Goal: Complete application form

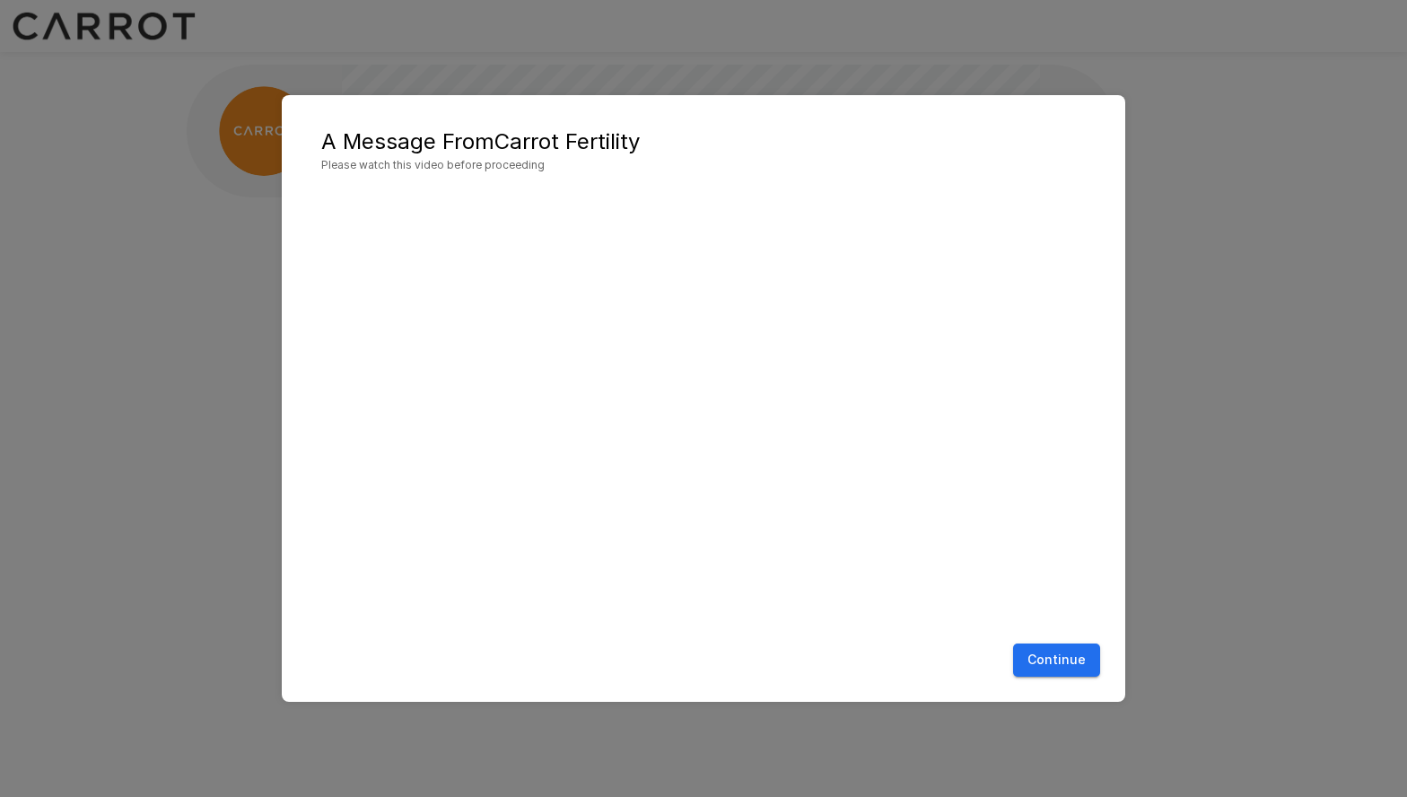
click at [1053, 668] on button "Continue" at bounding box center [1056, 659] width 87 height 33
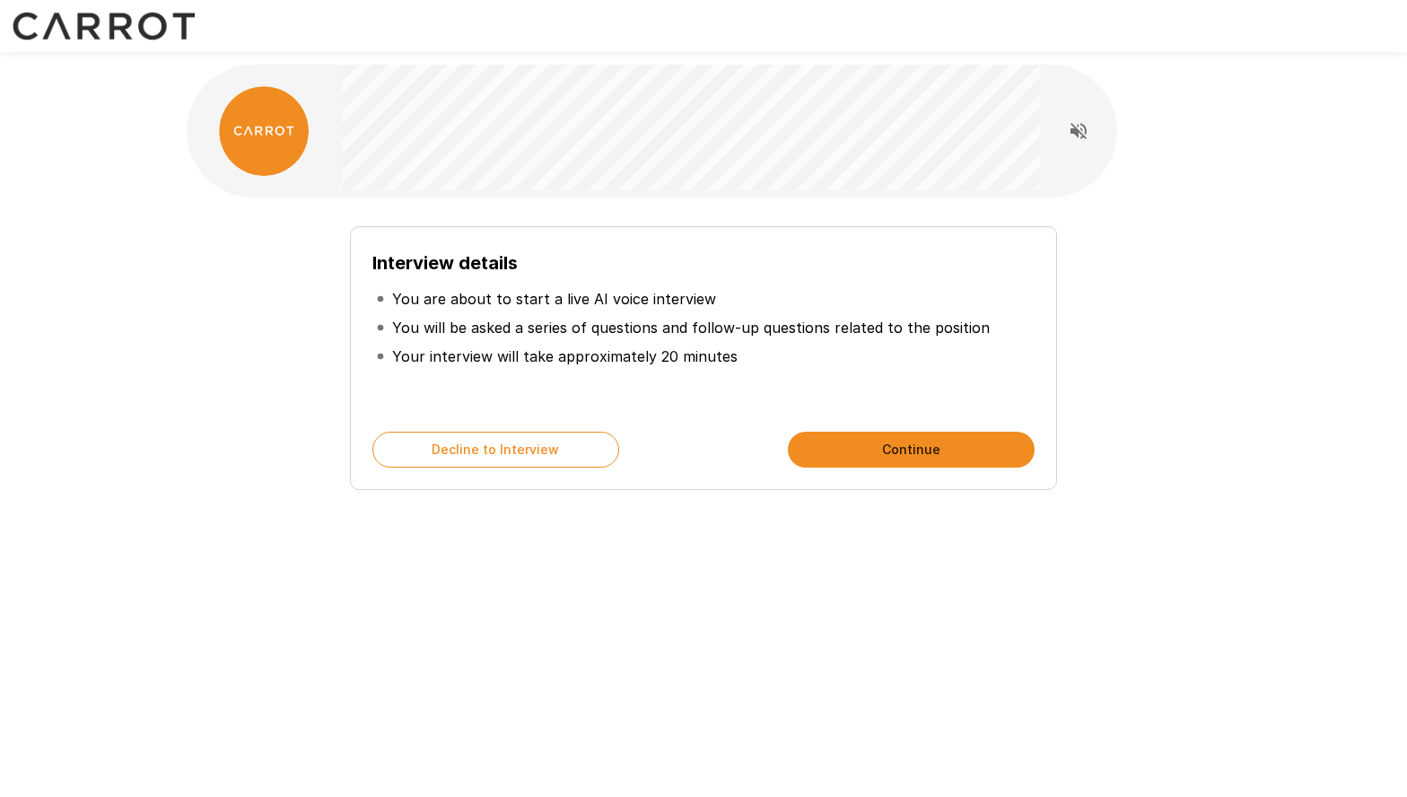
click at [891, 444] on button "Continue" at bounding box center [911, 450] width 247 height 36
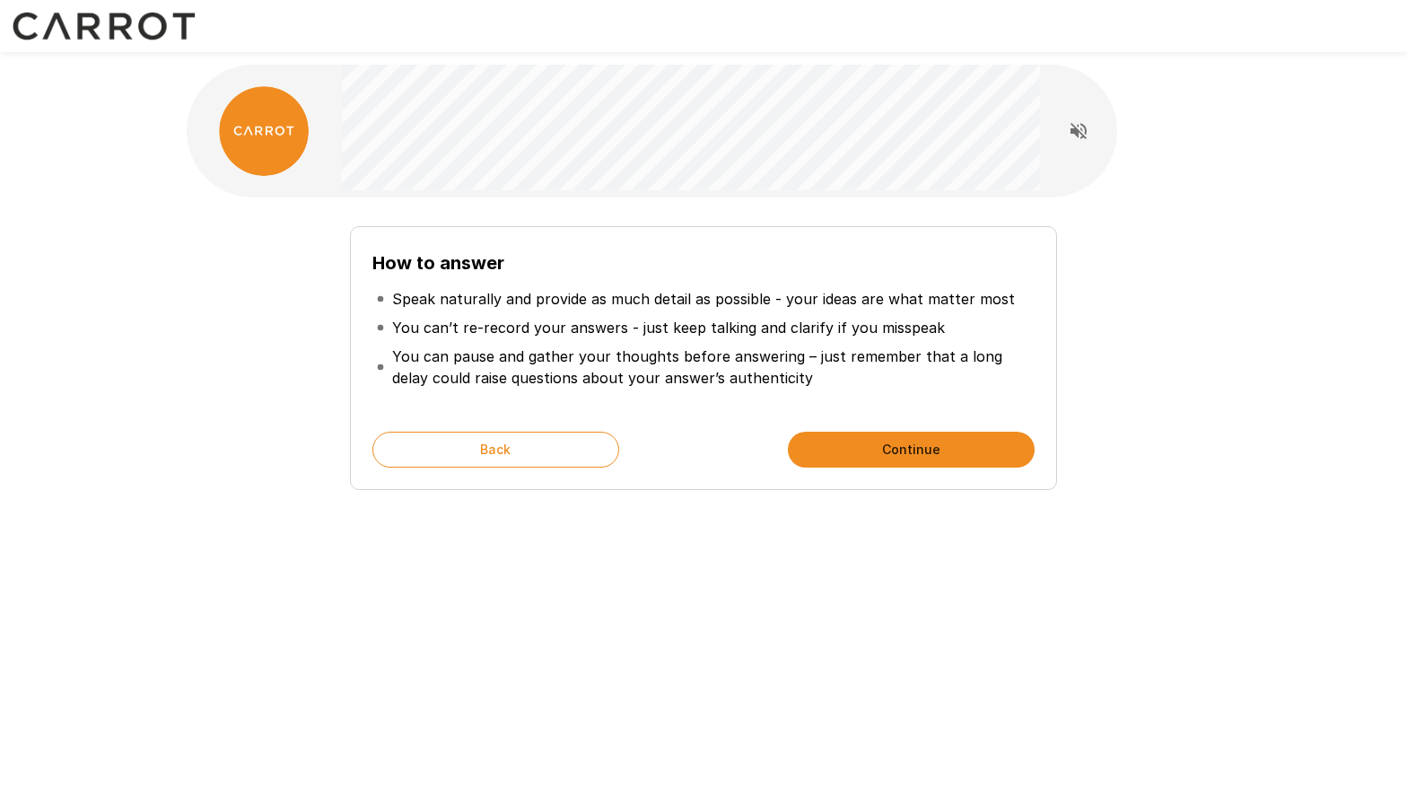
click at [891, 444] on button "Continue" at bounding box center [911, 450] width 247 height 36
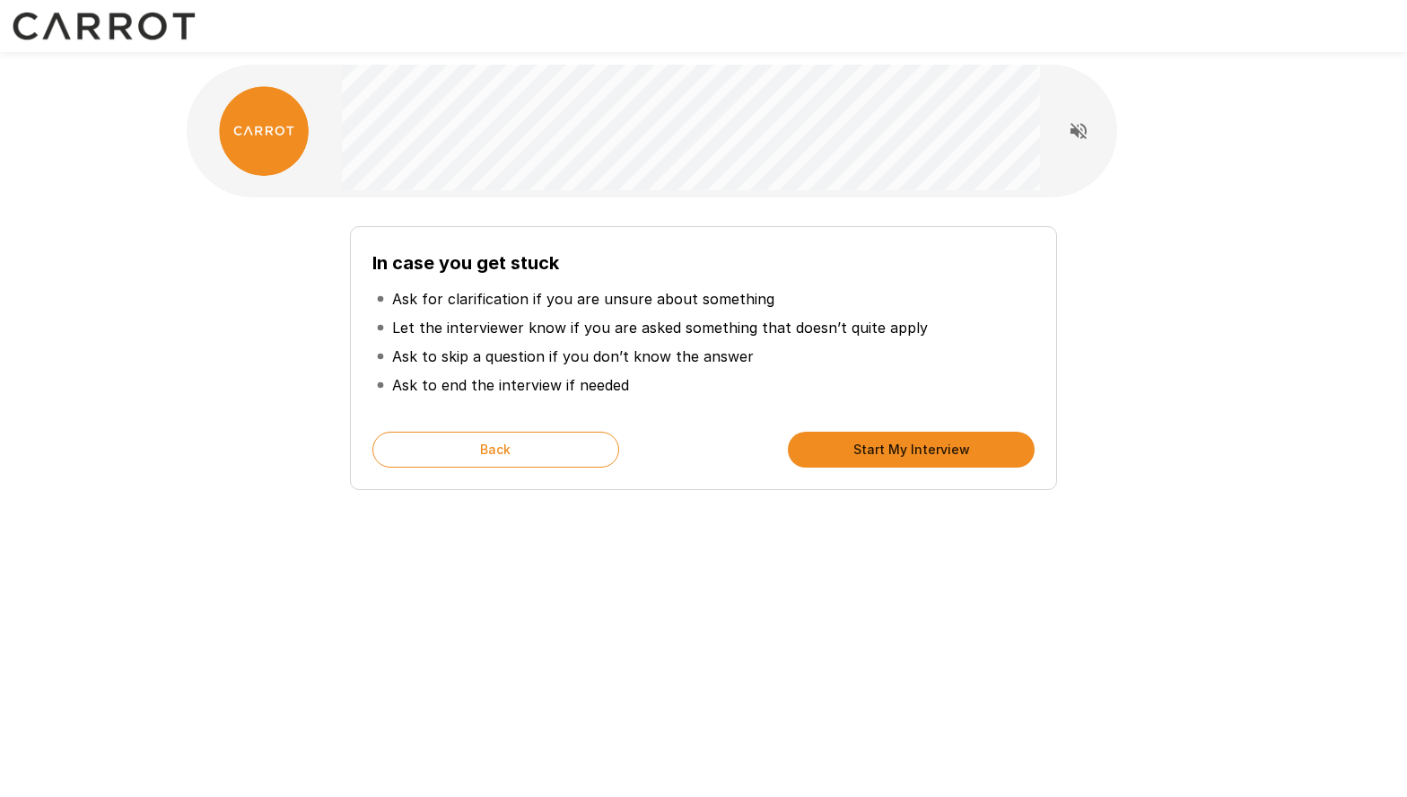
click at [891, 444] on button "Start My Interview" at bounding box center [911, 450] width 247 height 36
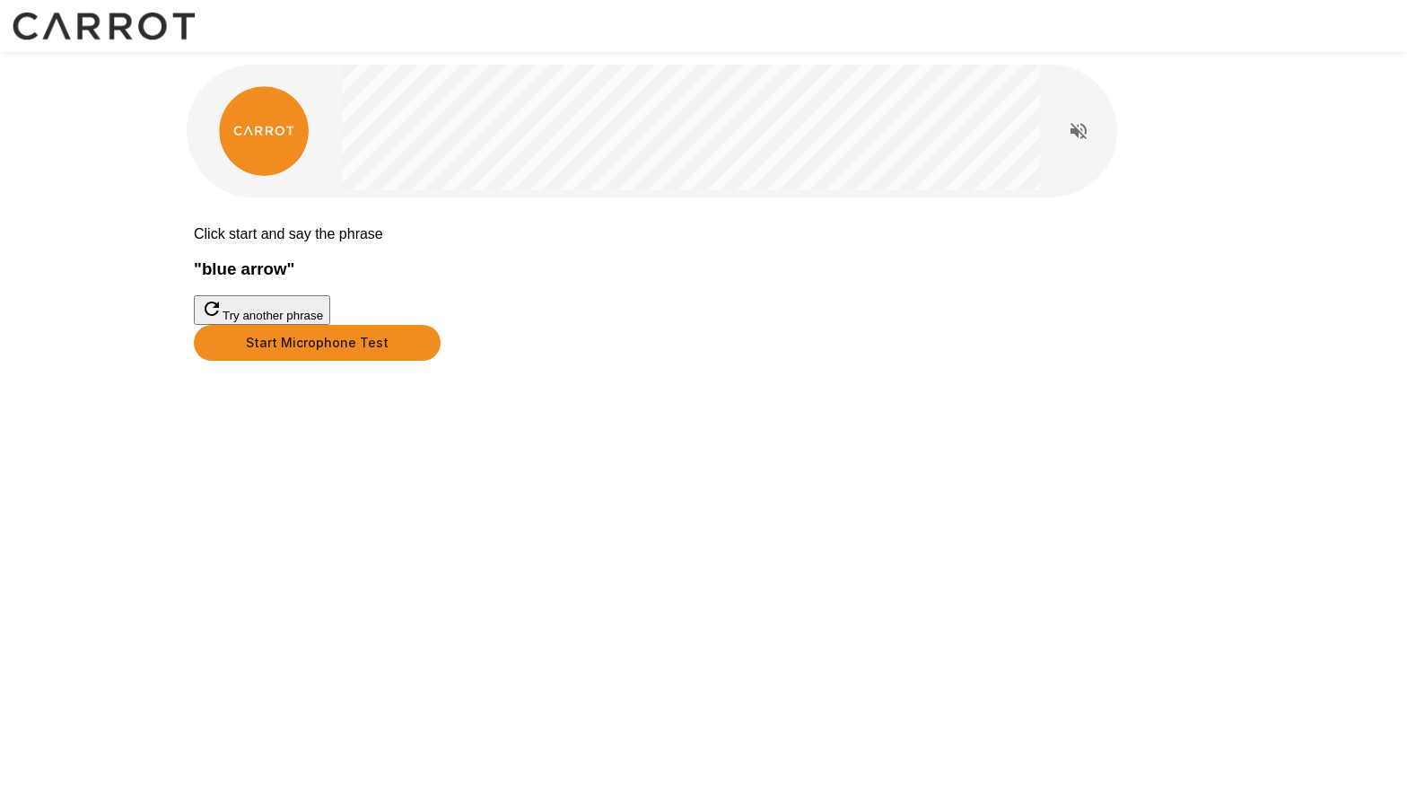
click at [441, 361] on button "Start Microphone Test" at bounding box center [317, 343] width 247 height 36
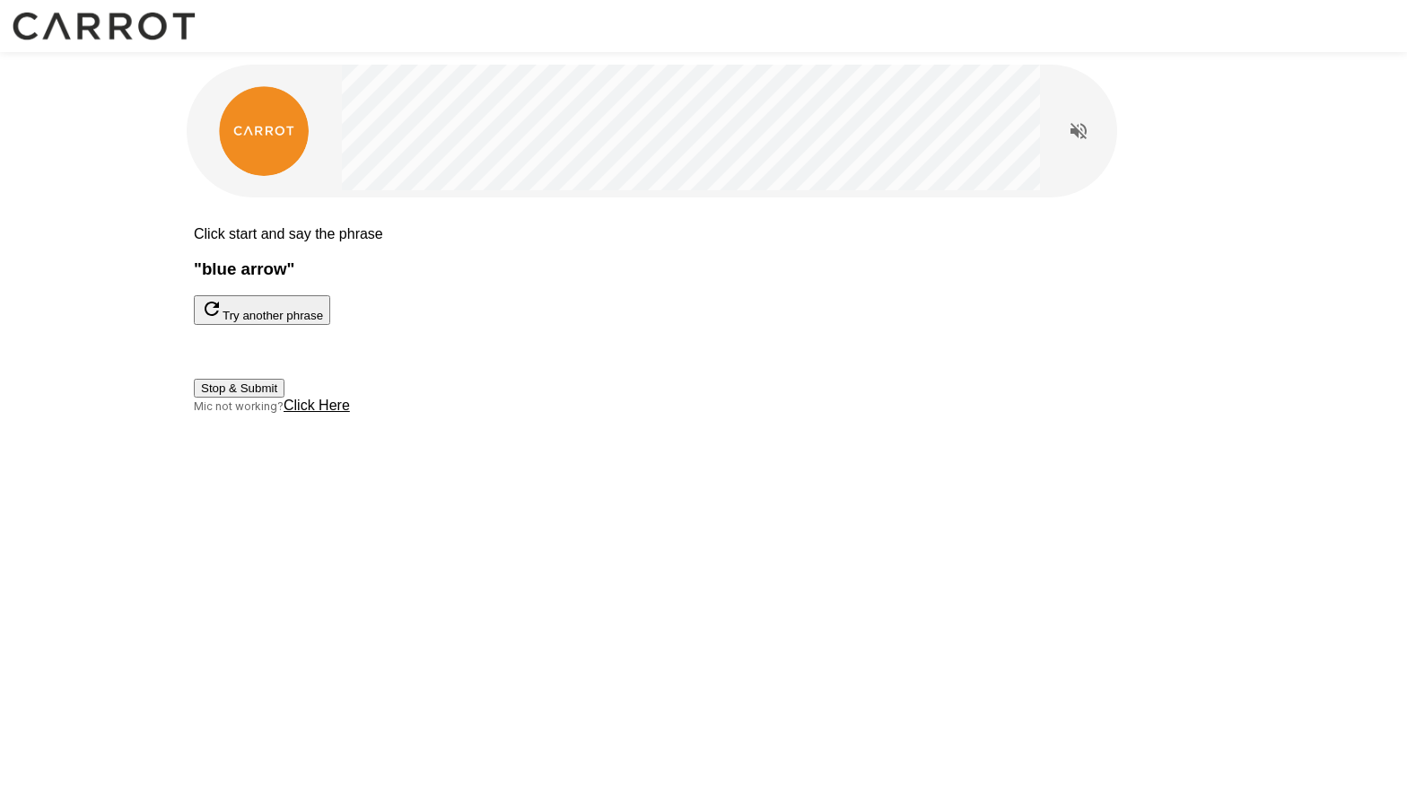
click at [330, 325] on button "Try another phrase" at bounding box center [262, 310] width 136 height 30
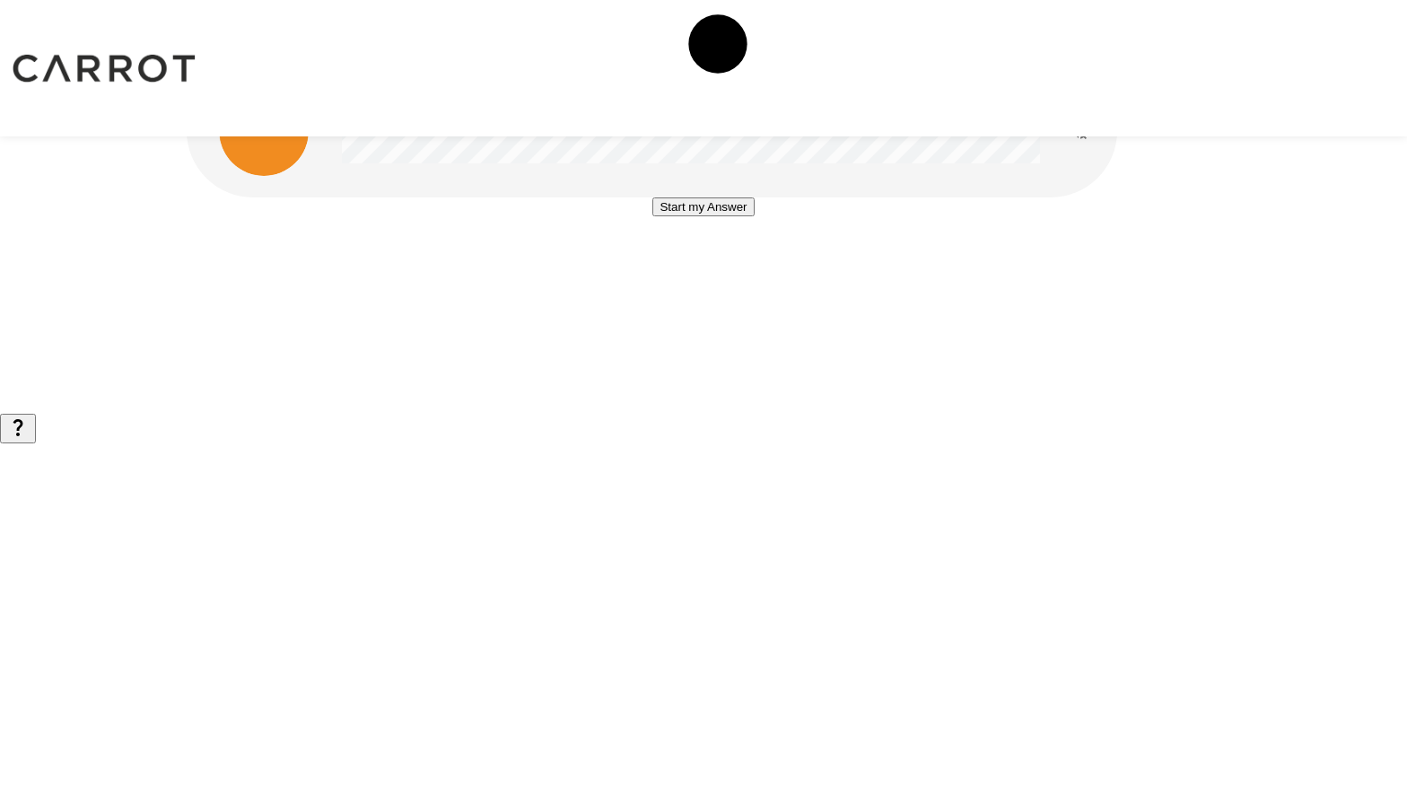
click at [716, 216] on button "Start my Answer" at bounding box center [702, 206] width 101 height 19
click at [715, 270] on button "Stop & Submit" at bounding box center [703, 260] width 91 height 19
click at [709, 216] on button "Start my Answer" at bounding box center [702, 206] width 101 height 19
click at [693, 270] on button "Stop & Submit" at bounding box center [703, 260] width 91 height 19
click at [736, 216] on button "Start my Answer" at bounding box center [702, 206] width 101 height 19
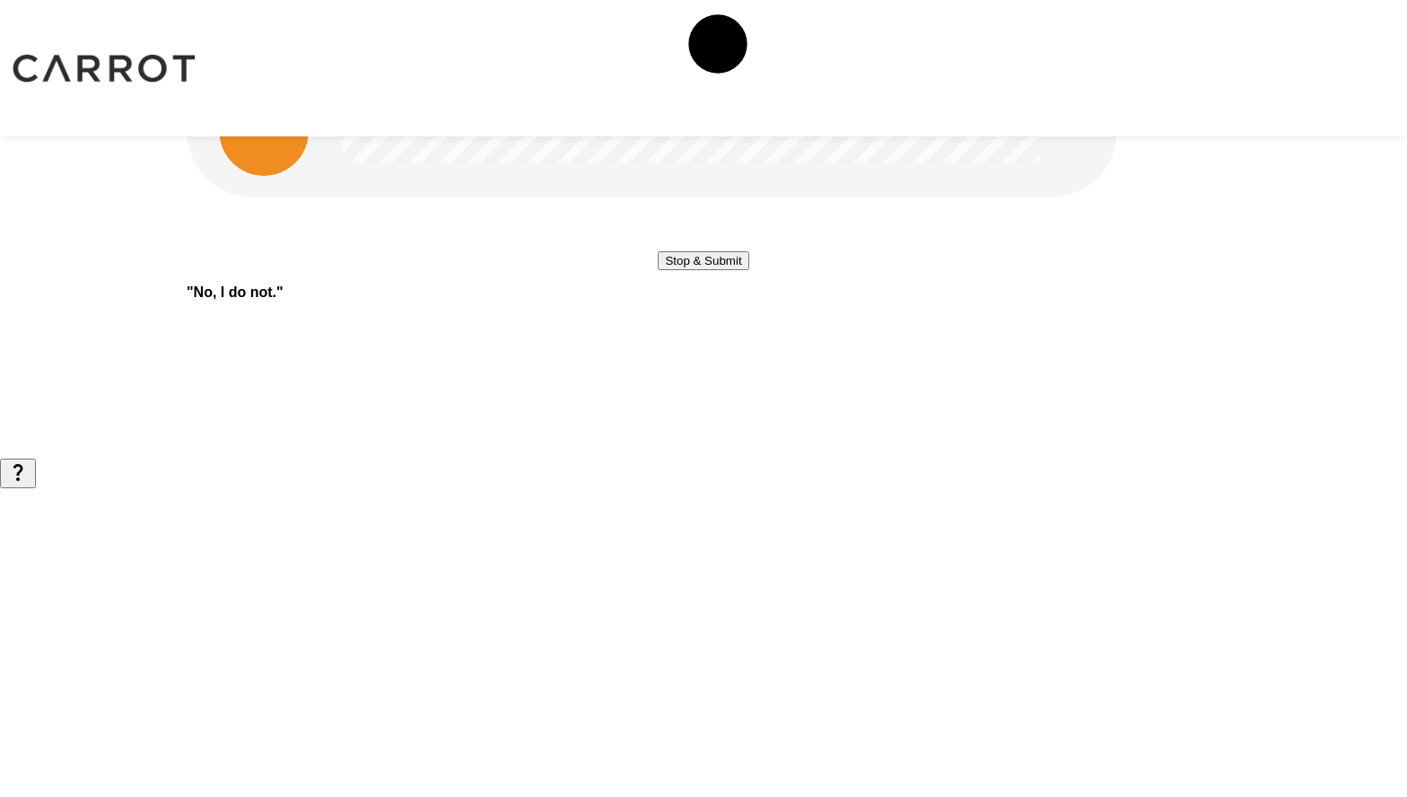
click at [694, 270] on button "Stop & Submit" at bounding box center [703, 260] width 91 height 19
click at [708, 216] on button "Start my Answer" at bounding box center [702, 206] width 101 height 19
click at [690, 270] on button "Stop & Submit" at bounding box center [703, 260] width 91 height 19
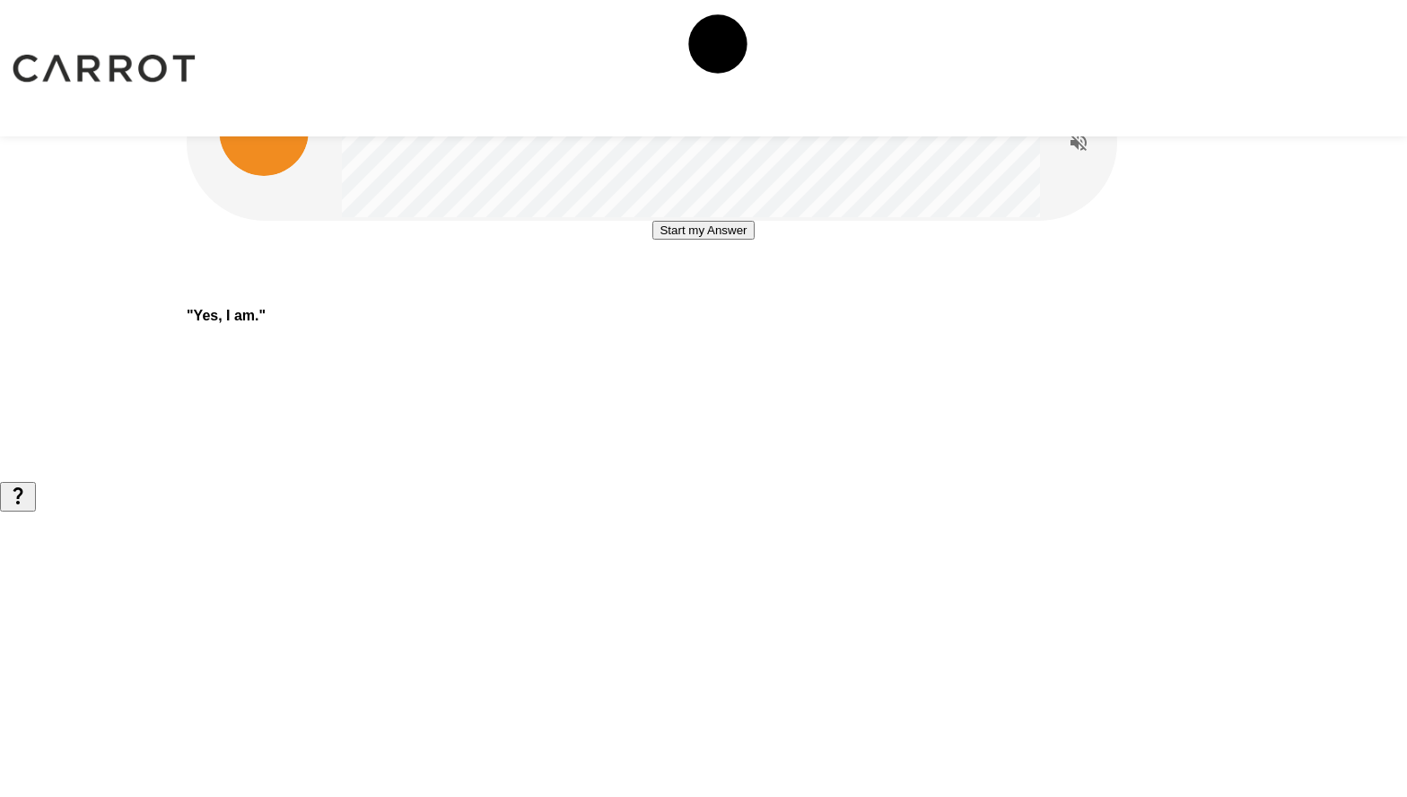
click at [668, 240] on button "Start my Answer" at bounding box center [702, 230] width 101 height 19
click at [744, 293] on button "Stop & Submit" at bounding box center [703, 284] width 91 height 19
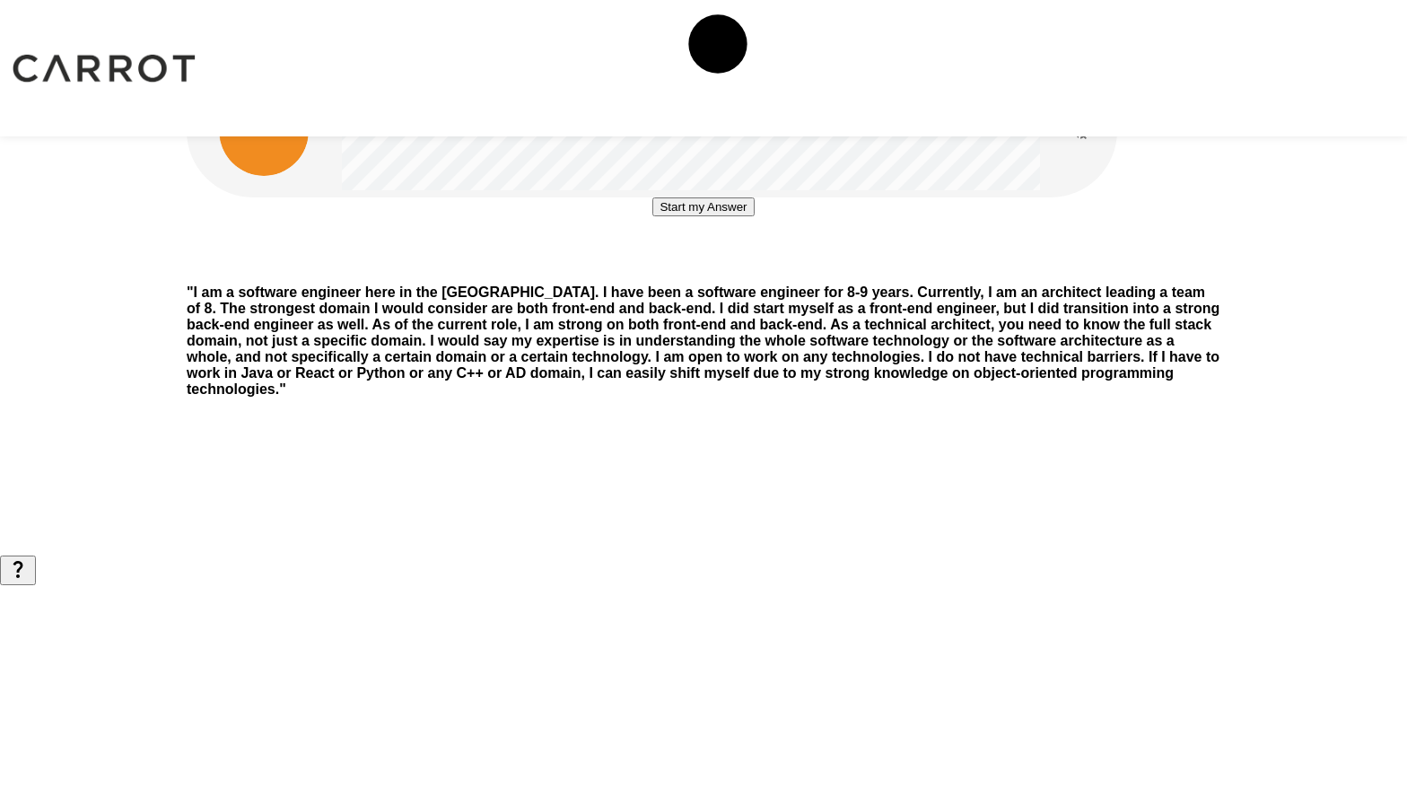
click at [753, 216] on button "Start my Answer" at bounding box center [702, 206] width 101 height 19
drag, startPoint x: 763, startPoint y: 403, endPoint x: 844, endPoint y: 355, distance: 93.7
click at [748, 270] on button "Stop & Submit" at bounding box center [703, 260] width 91 height 19
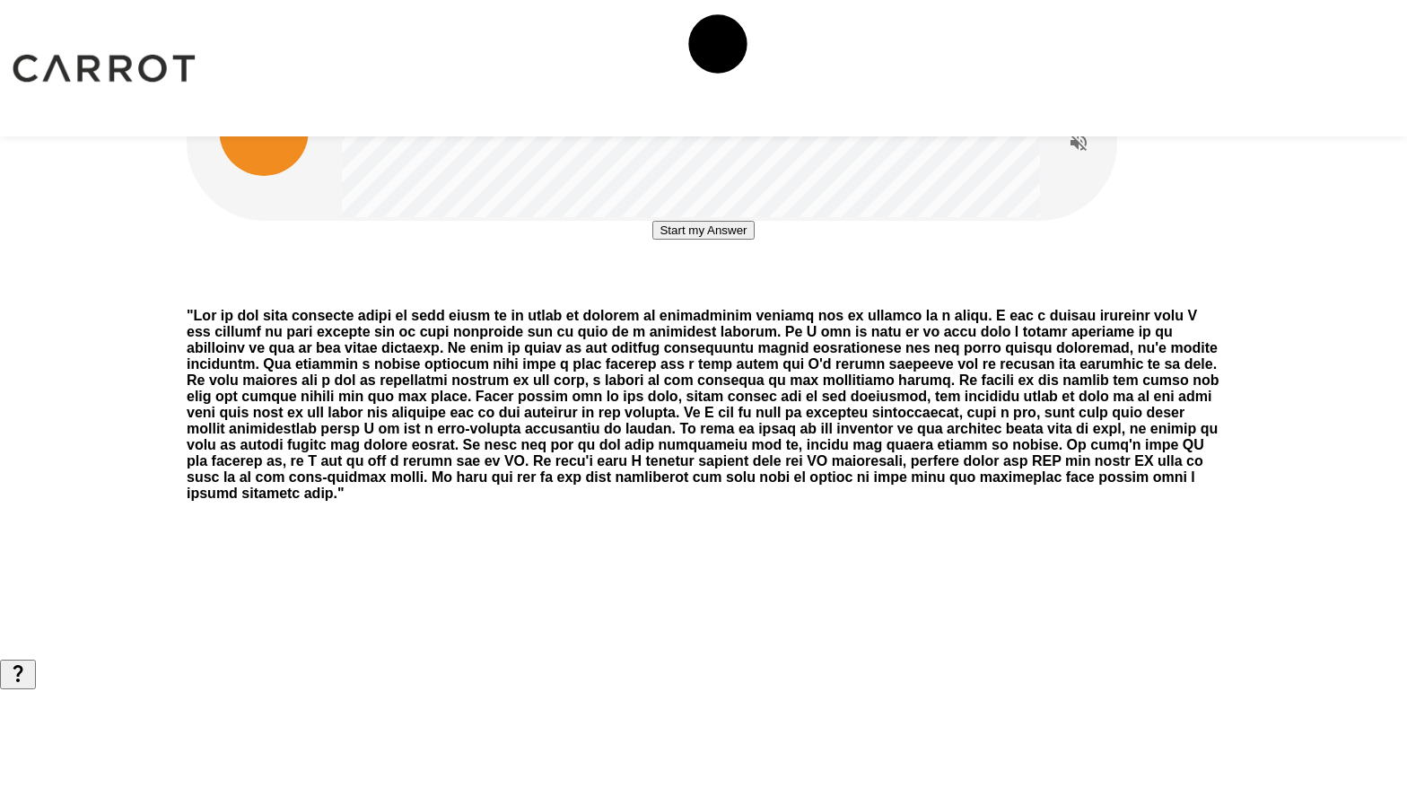
click at [687, 240] on button "Start my Answer" at bounding box center [702, 230] width 101 height 19
click at [688, 293] on button "Stop & Submit" at bounding box center [703, 284] width 91 height 19
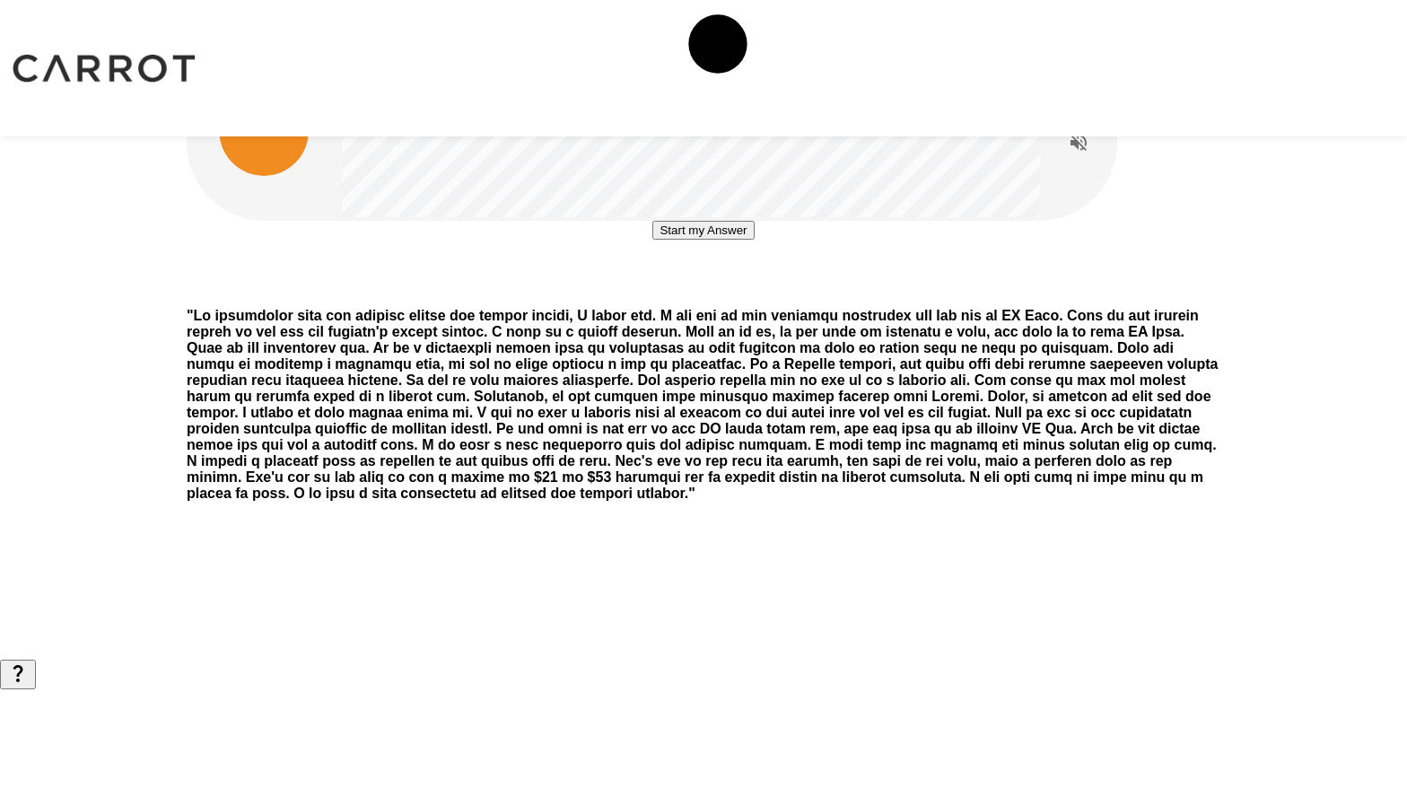
click at [694, 240] on button "Start my Answer" at bounding box center [702, 230] width 101 height 19
click at [694, 293] on button "Stop & Submit" at bounding box center [703, 284] width 91 height 19
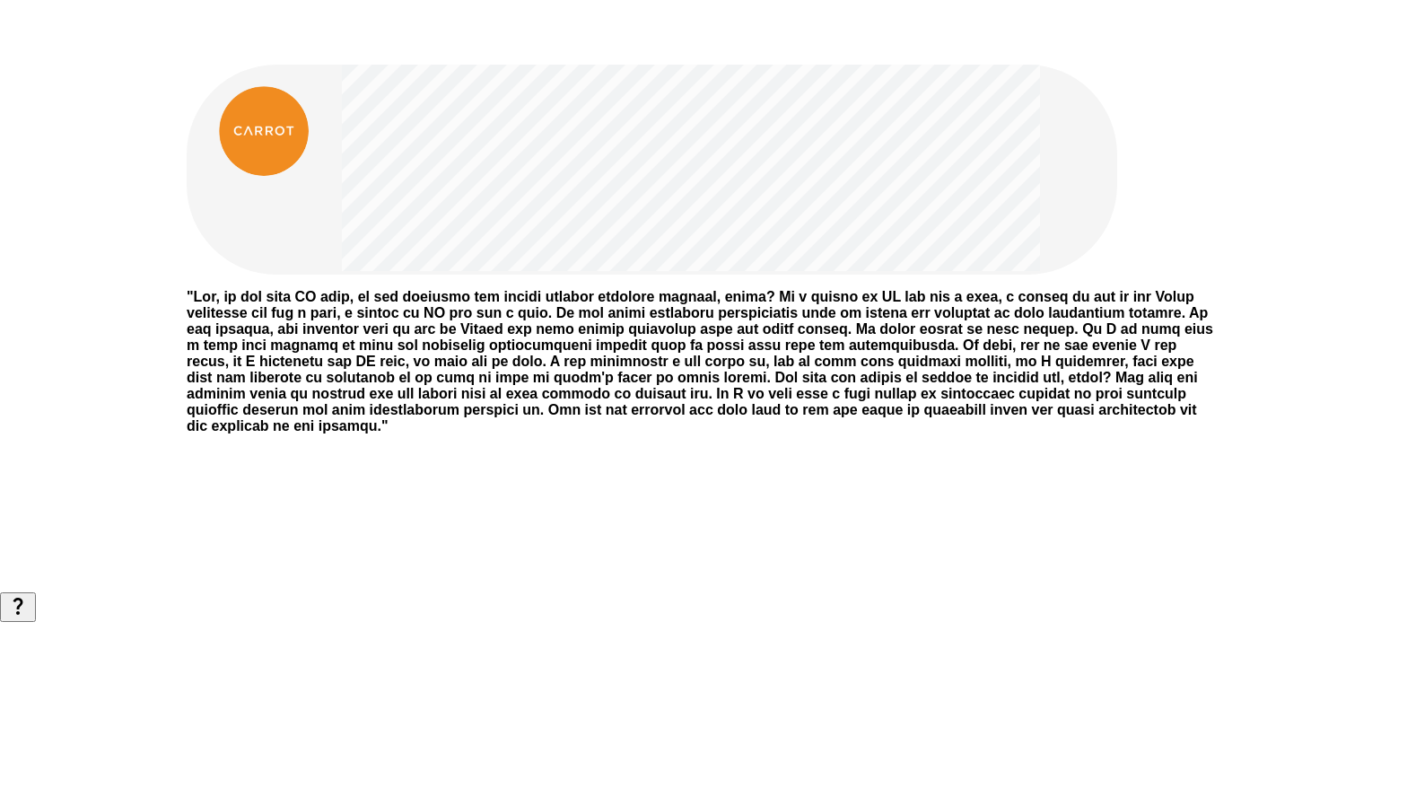
scroll to position [13, 0]
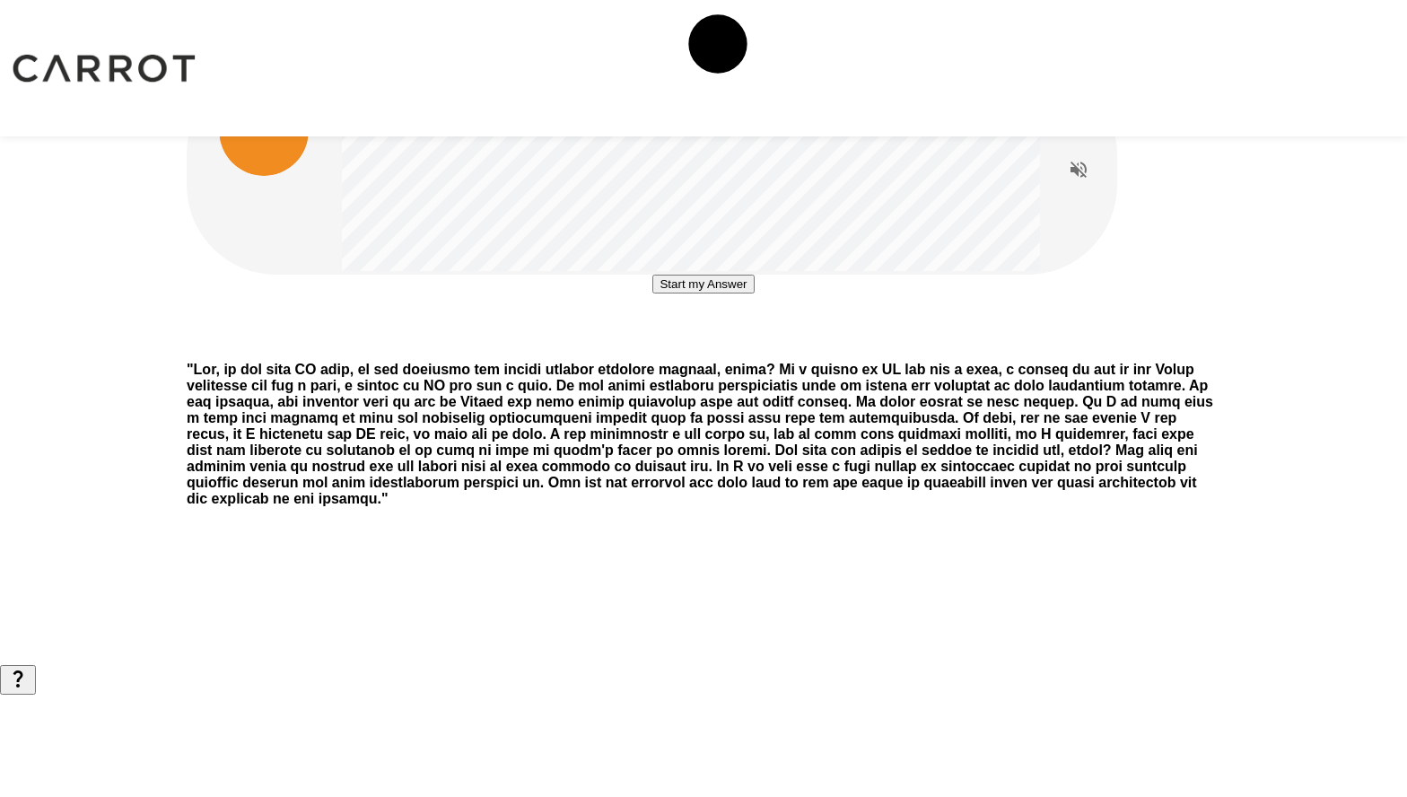
click at [652, 293] on button "Start my Answer" at bounding box center [702, 284] width 101 height 19
click at [653, 347] on button "Stopping in 0:35" at bounding box center [703, 337] width 100 height 19
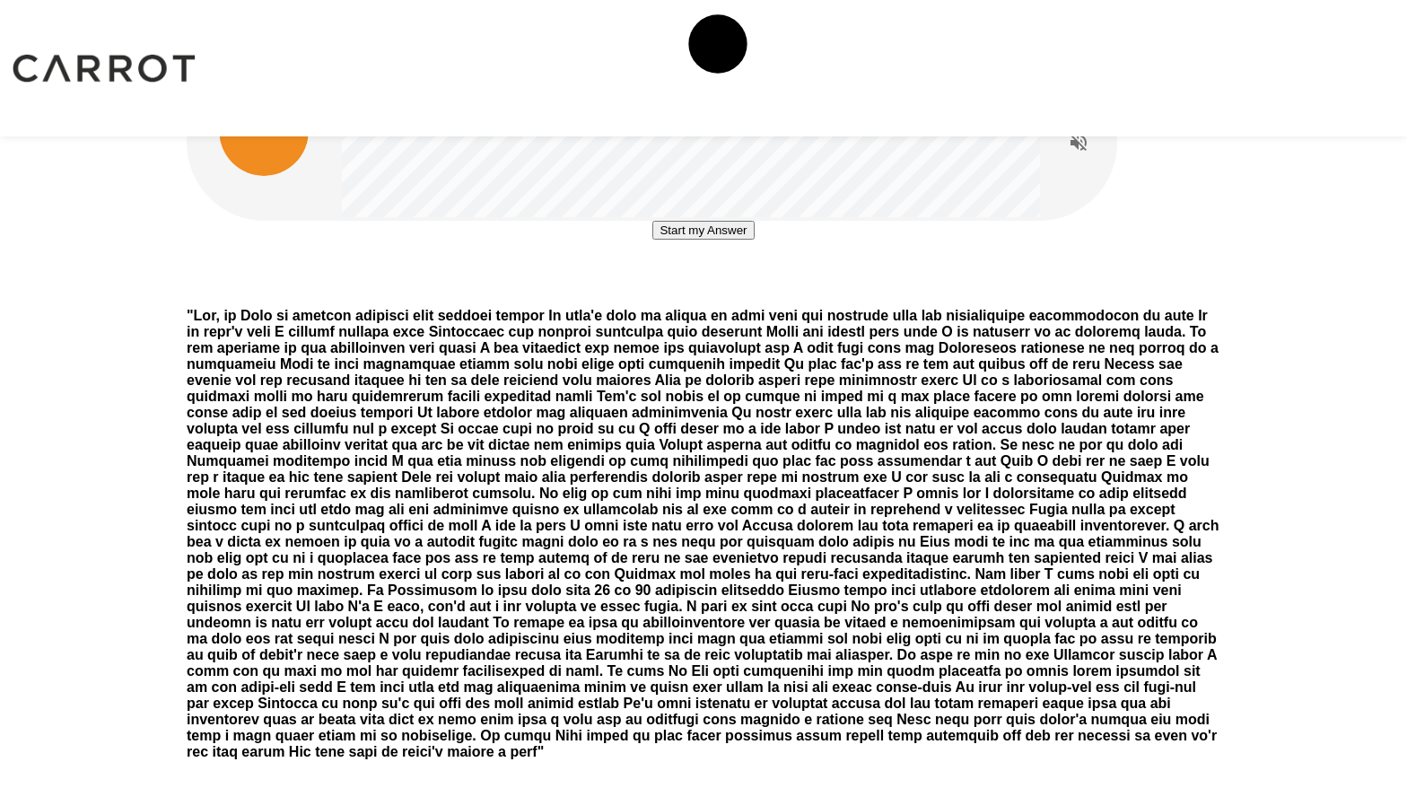
click at [672, 240] on button "Start my Answer" at bounding box center [702, 230] width 101 height 19
click at [672, 293] on button "Stop & Submit" at bounding box center [703, 284] width 91 height 19
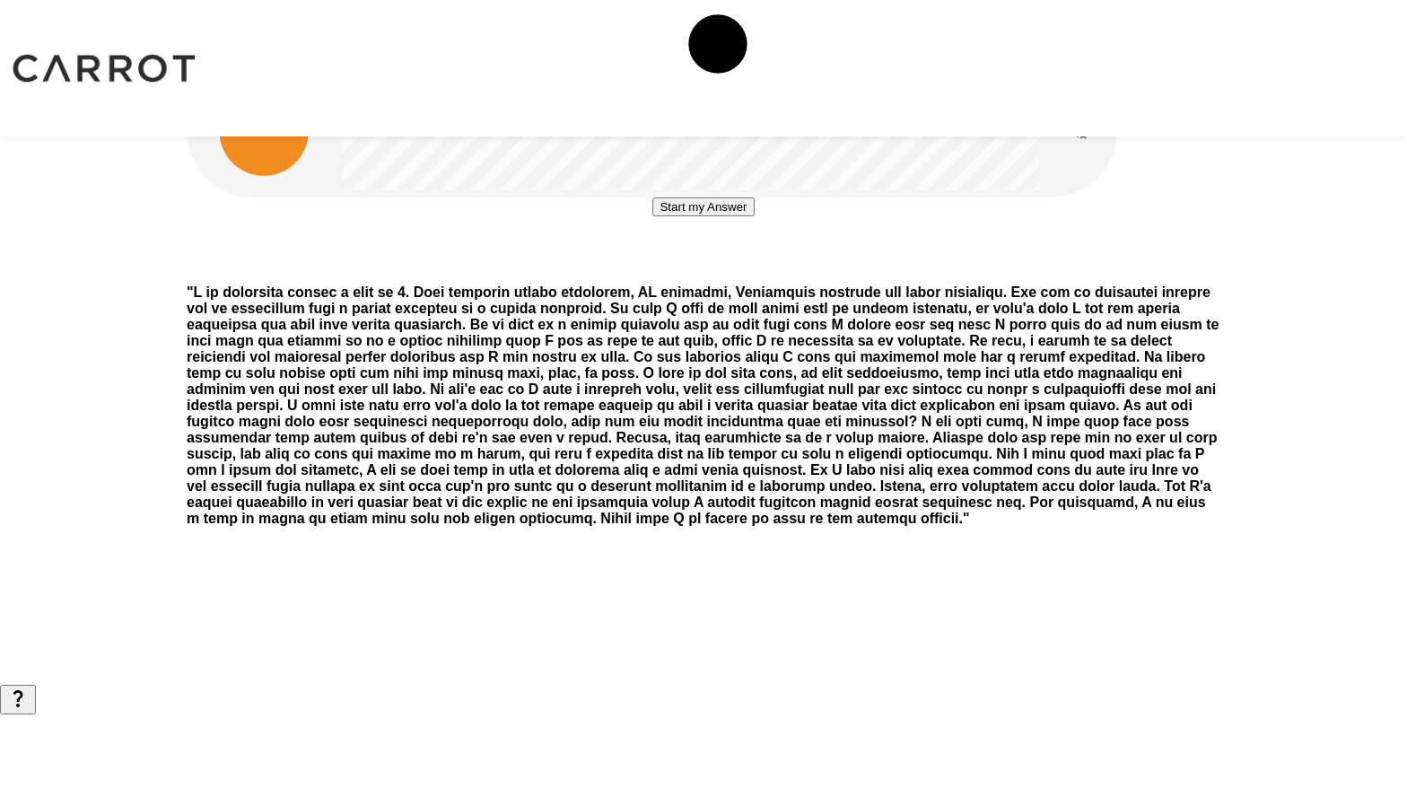
click at [710, 216] on button "Start my Answer" at bounding box center [702, 206] width 101 height 19
click at [710, 270] on button "Stop & Submit" at bounding box center [703, 260] width 91 height 19
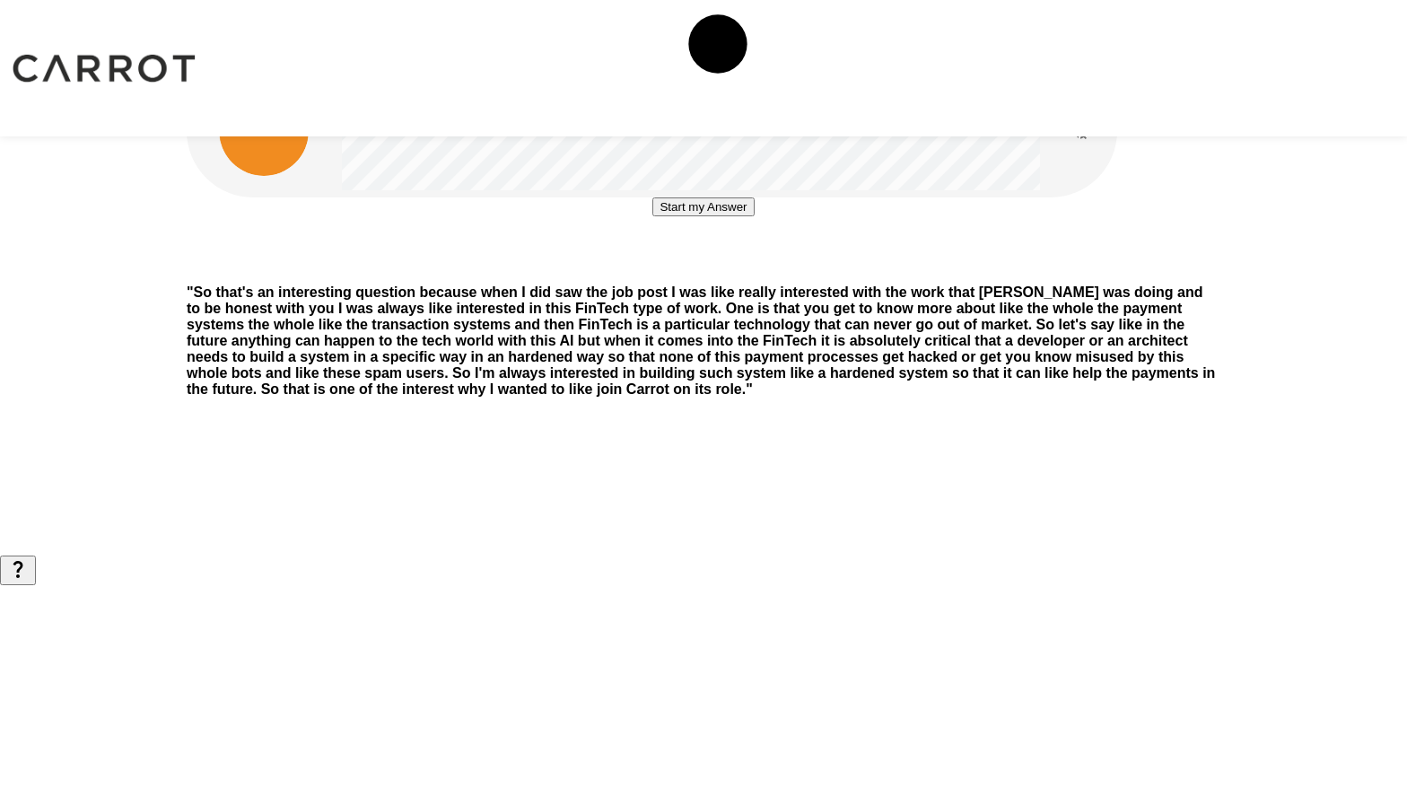
click at [737, 216] on button "Start my Answer" at bounding box center [702, 206] width 101 height 19
click at [737, 270] on button "Stop & Submit" at bounding box center [703, 260] width 91 height 19
